Goal: Contribute content: Add original content to the website for others to see

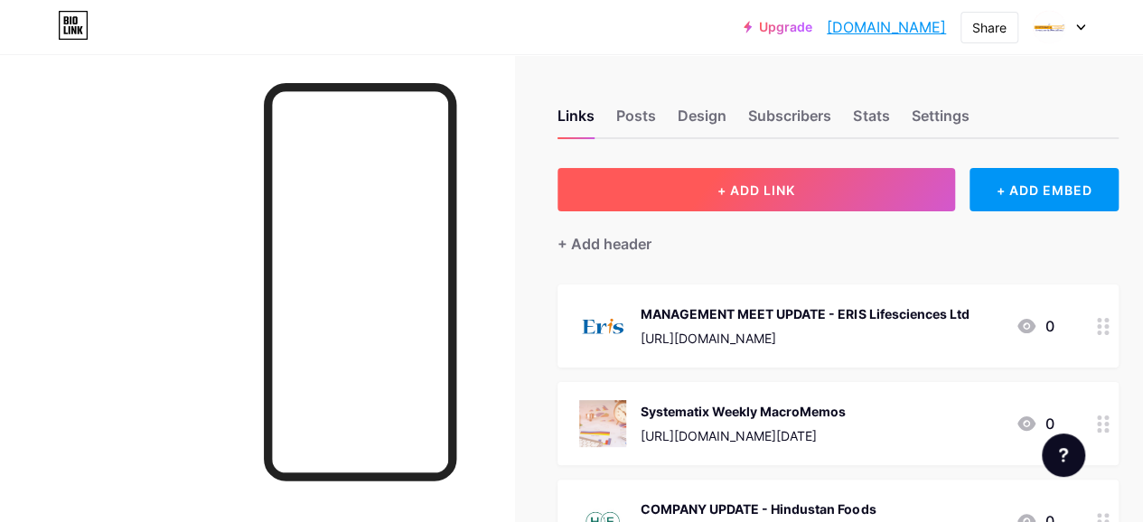
click at [687, 192] on button "+ ADD LINK" at bounding box center [757, 189] width 398 height 43
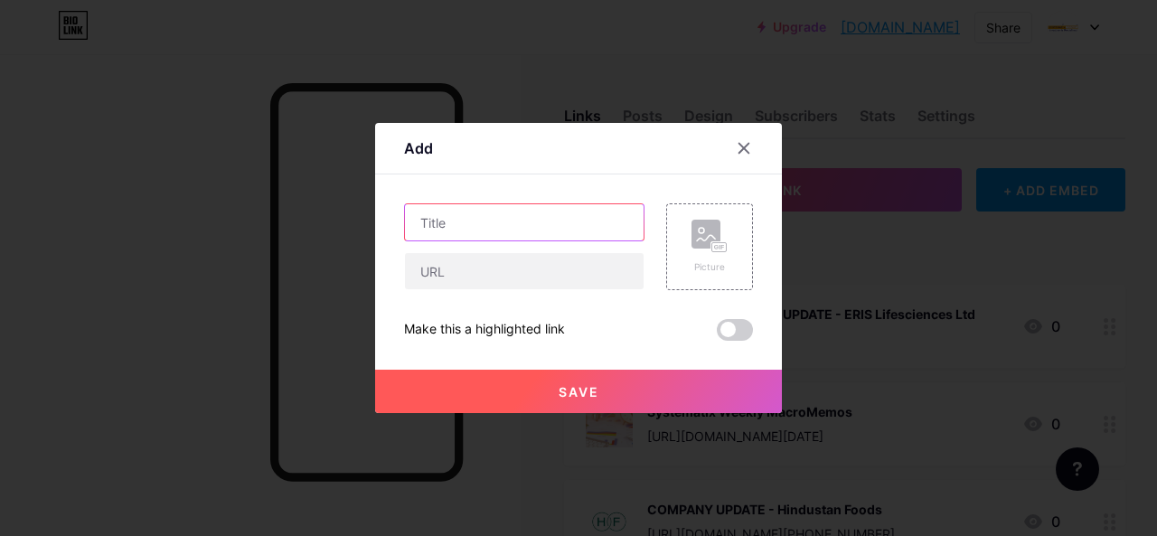
click at [493, 224] on input "text" at bounding box center [524, 222] width 239 height 36
paste input "Euro [PERSON_NAME] Sales Ltd"
type input "IPO Note - Euro [PERSON_NAME] Sales Ltd"
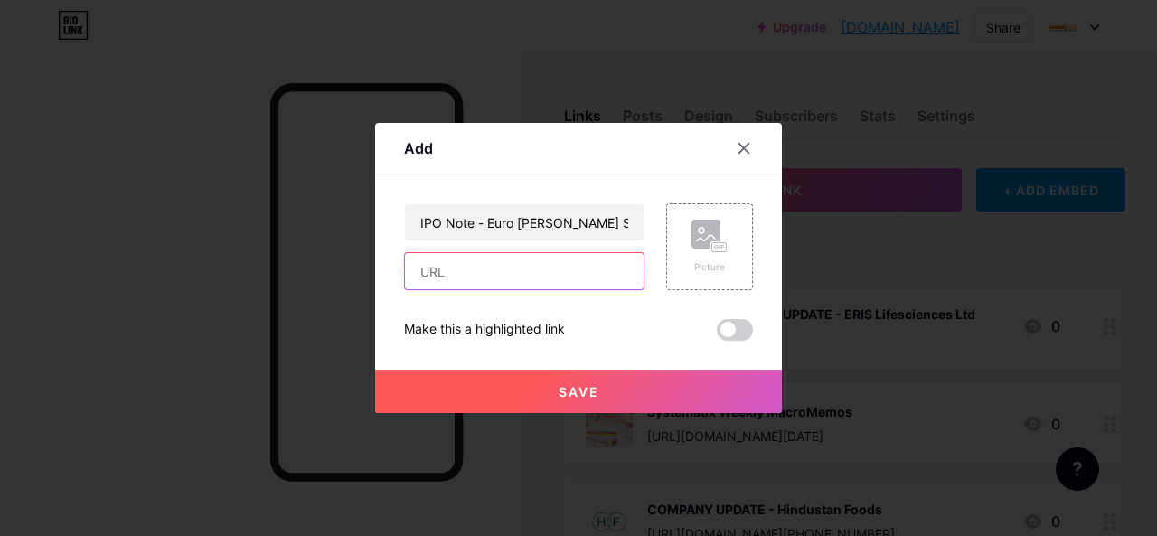
click at [473, 287] on input "text" at bounding box center [524, 271] width 239 height 36
paste input "[URL][DOMAIN_NAME]"
type input "[URL][DOMAIN_NAME]"
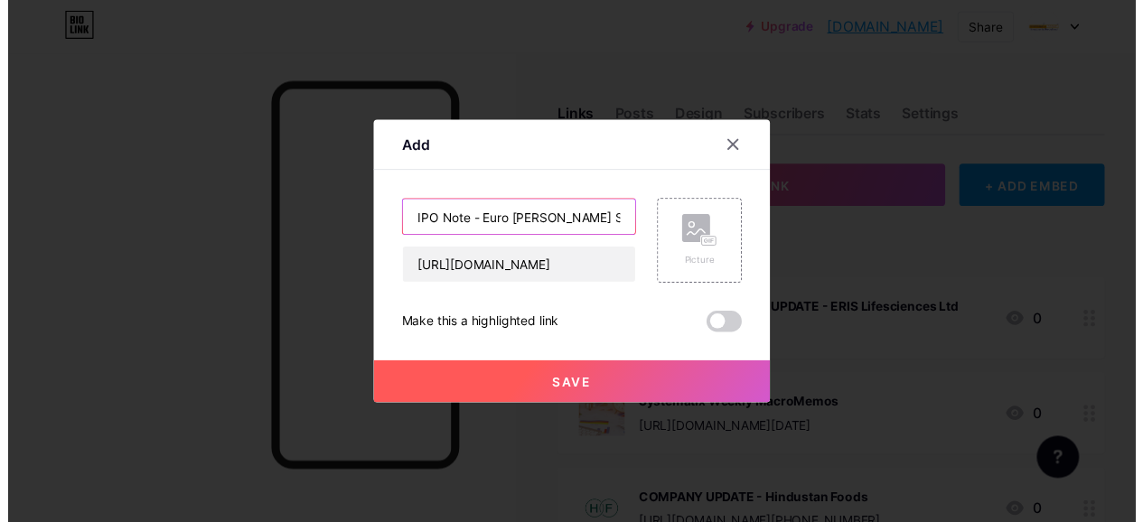
scroll to position [0, 0]
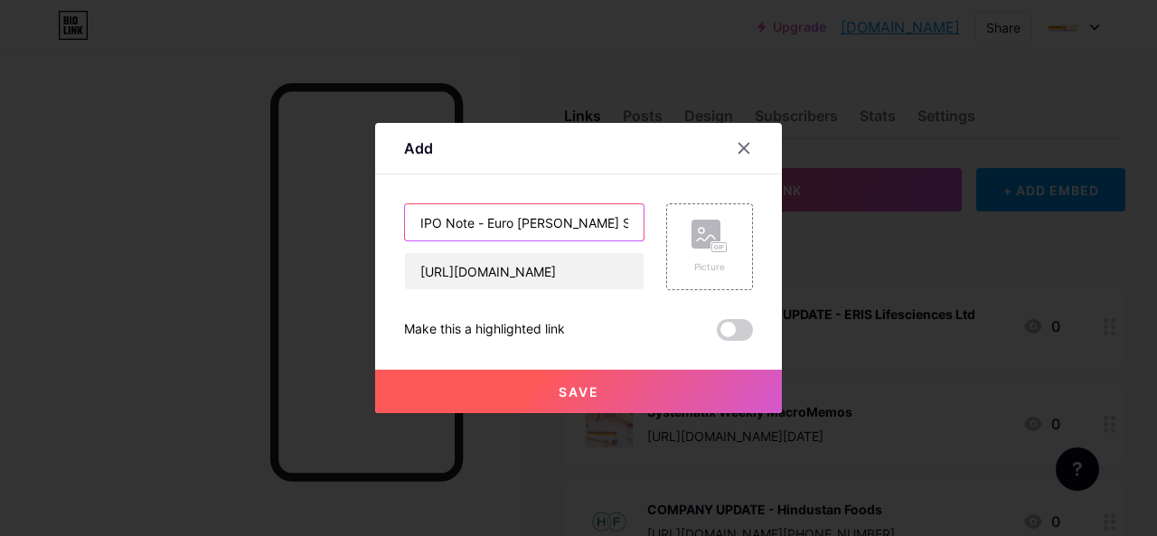
drag, startPoint x: 486, startPoint y: 218, endPoint x: 622, endPoint y: 218, distance: 135.5
click at [622, 218] on input "IPO Note - Euro [PERSON_NAME] Sales Ltd" at bounding box center [524, 222] width 239 height 36
click at [716, 251] on rect at bounding box center [719, 247] width 14 height 9
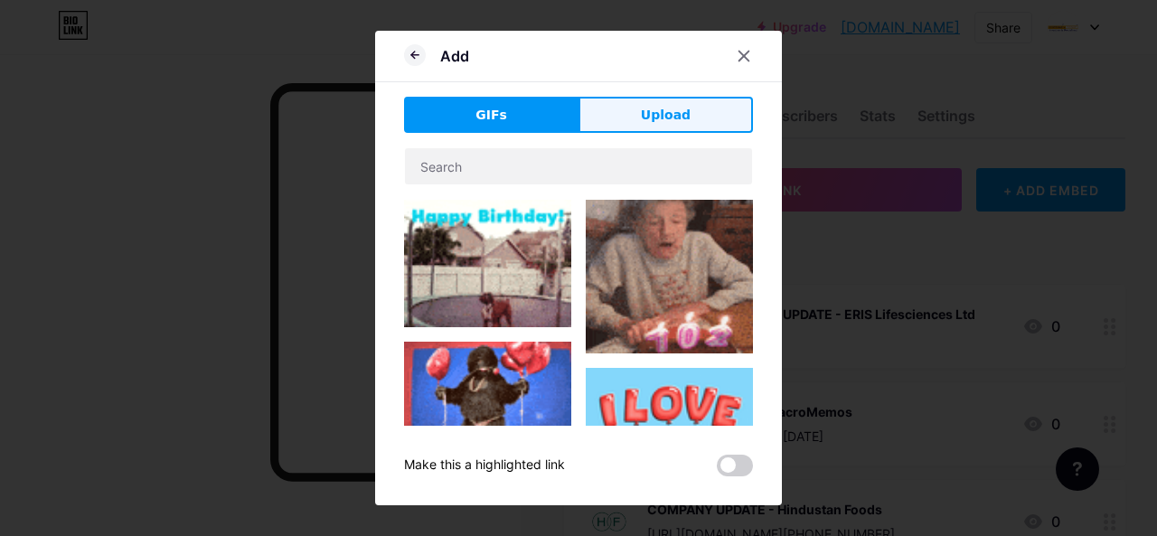
click at [651, 113] on span "Upload" at bounding box center [666, 115] width 50 height 19
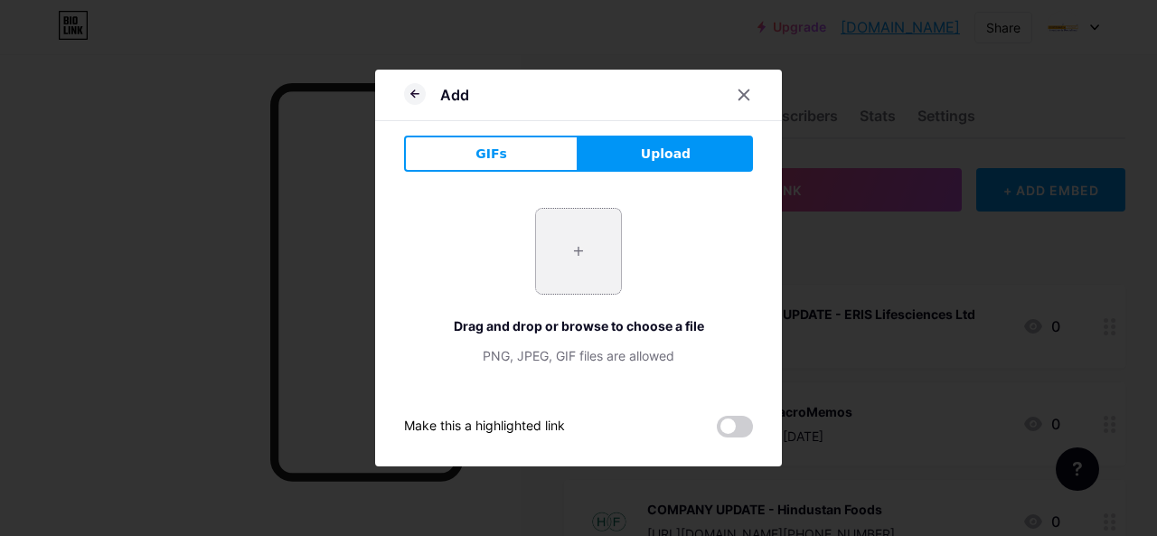
click at [587, 252] on input "file" at bounding box center [578, 251] width 85 height 85
type input "C:\fakepath\euro-[PERSON_NAME]-ipo-logo.png"
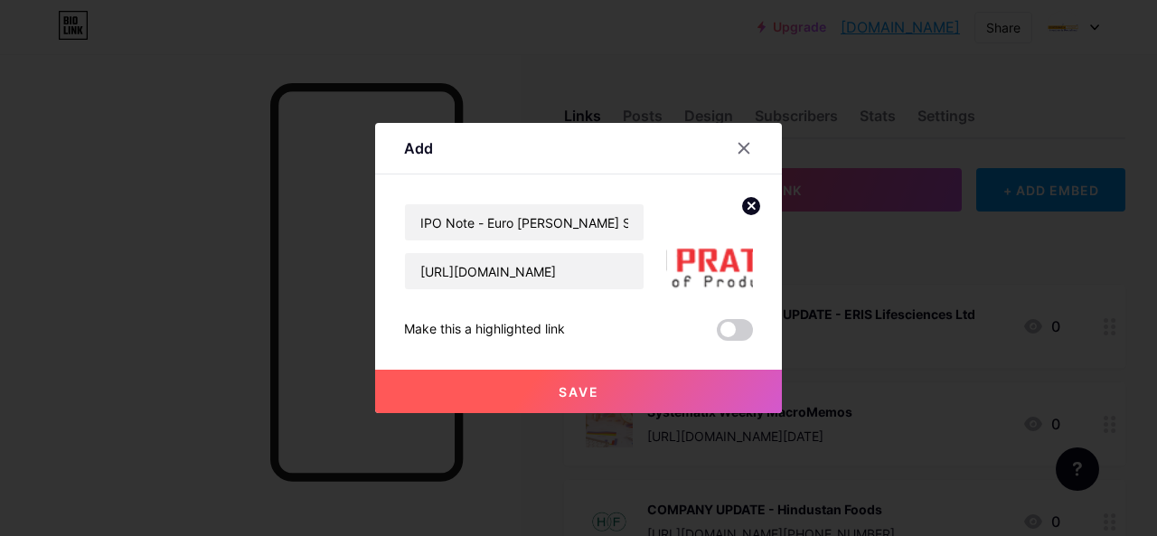
click at [755, 198] on circle at bounding box center [751, 206] width 20 height 20
click at [701, 217] on div "Picture" at bounding box center [709, 246] width 87 height 87
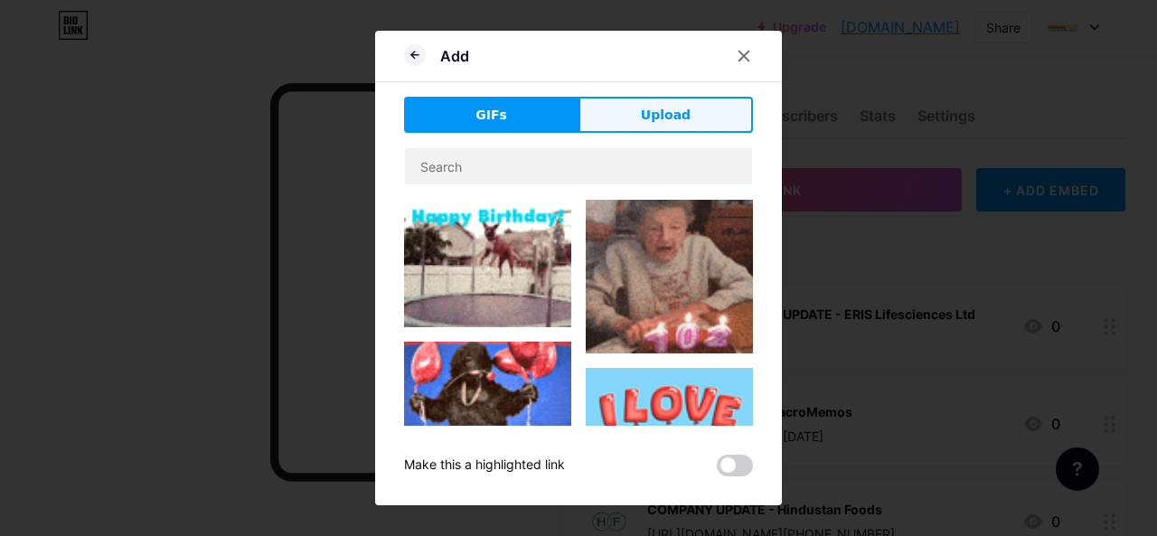
click at [625, 117] on button "Upload" at bounding box center [665, 115] width 174 height 36
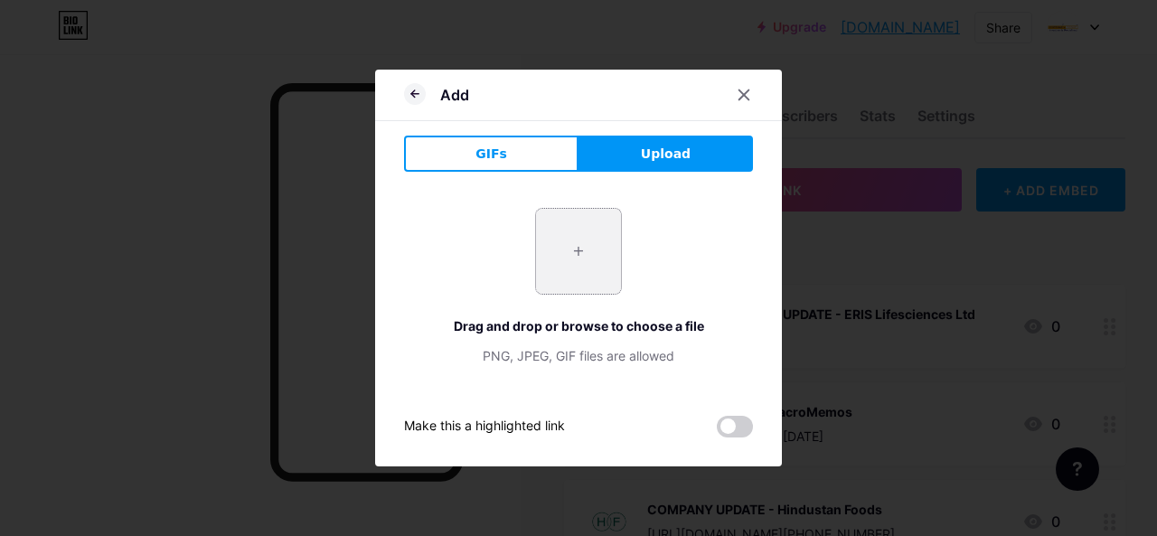
click at [555, 243] on input "file" at bounding box center [578, 251] width 85 height 85
type input "C:\fakepath\BG Remove (19).jpg"
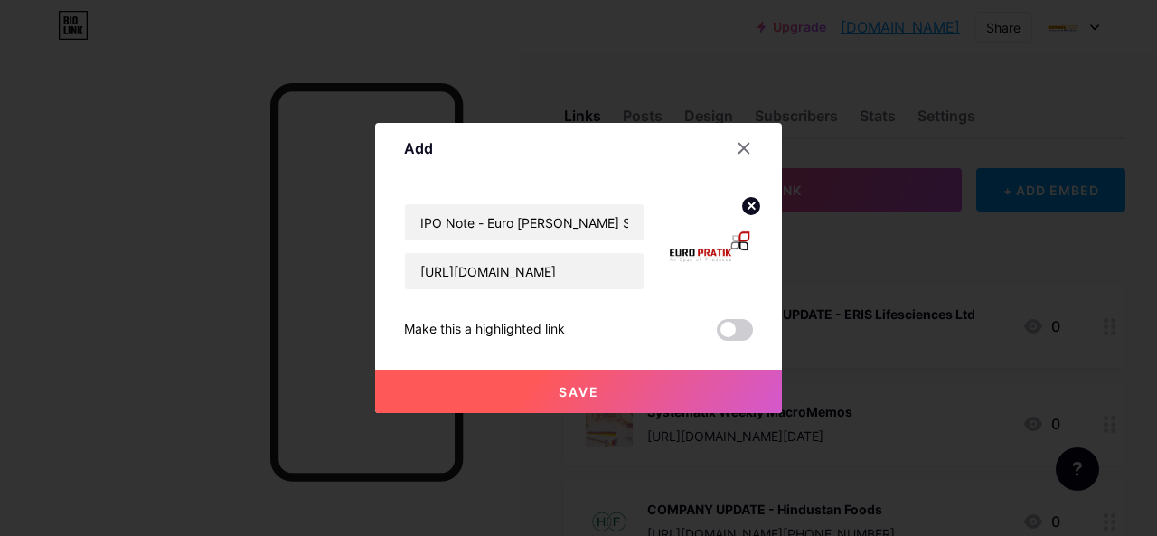
click at [632, 393] on button "Save" at bounding box center [578, 391] width 407 height 43
